Goal: Information Seeking & Learning: Learn about a topic

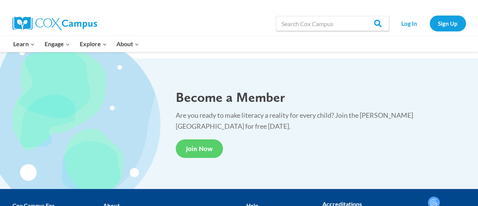
scroll to position [1359, 0]
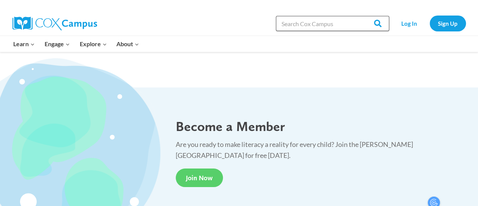
click at [309, 24] on input "Search in [URL][DOMAIN_NAME]" at bounding box center [332, 23] width 113 height 15
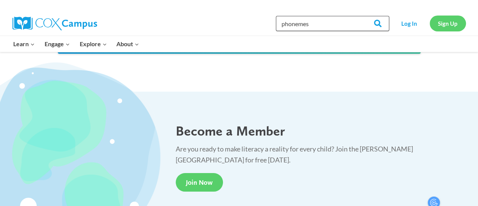
scroll to position [1365, 0]
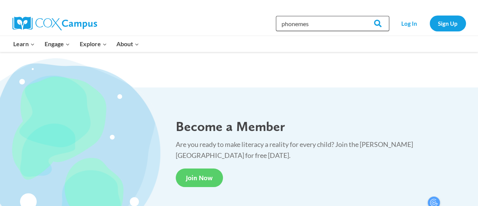
type input "phonemes"
click at [360, 16] on input "Search" at bounding box center [374, 23] width 29 height 15
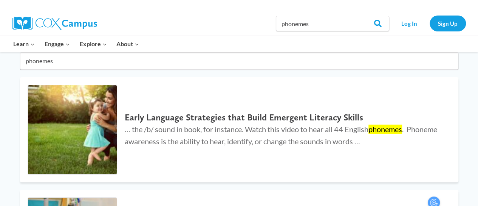
scroll to position [69, 0]
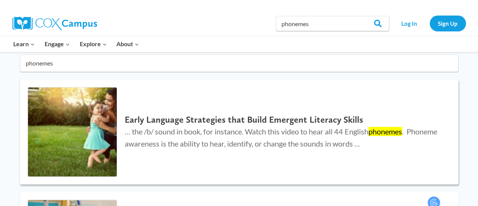
click at [385, 131] on mark "phonemes" at bounding box center [385, 131] width 34 height 9
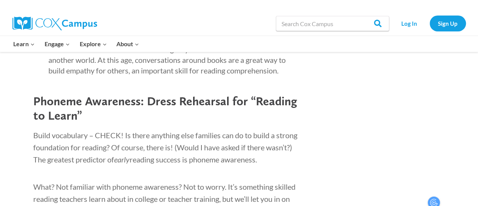
scroll to position [1036, 0]
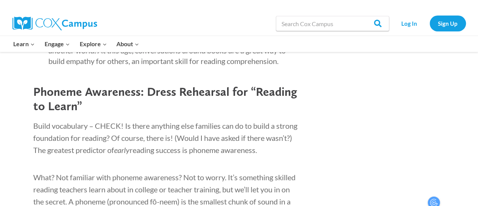
drag, startPoint x: 469, startPoint y: 70, endPoint x: 465, endPoint y: 80, distance: 10.2
click at [465, 80] on div "Let’s talk reading. Now, it would be unreasonable to expect children to read wh…" at bounding box center [239, 54] width 476 height 1655
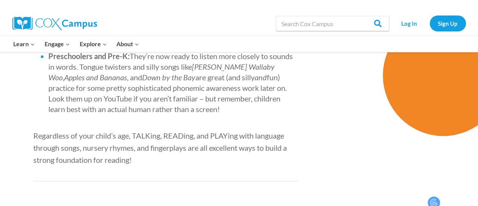
scroll to position [1695, 0]
